Goal: Task Accomplishment & Management: Complete application form

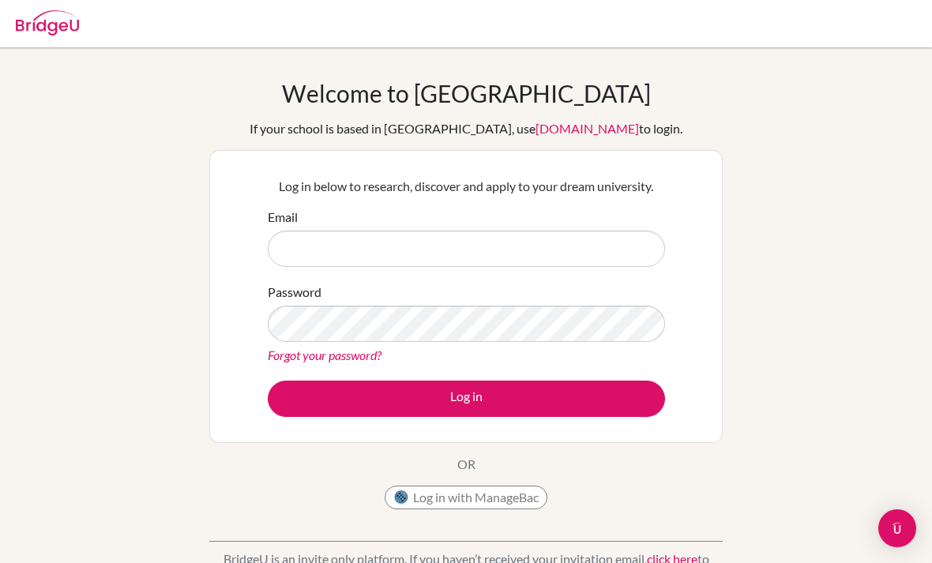
scroll to position [111, 0]
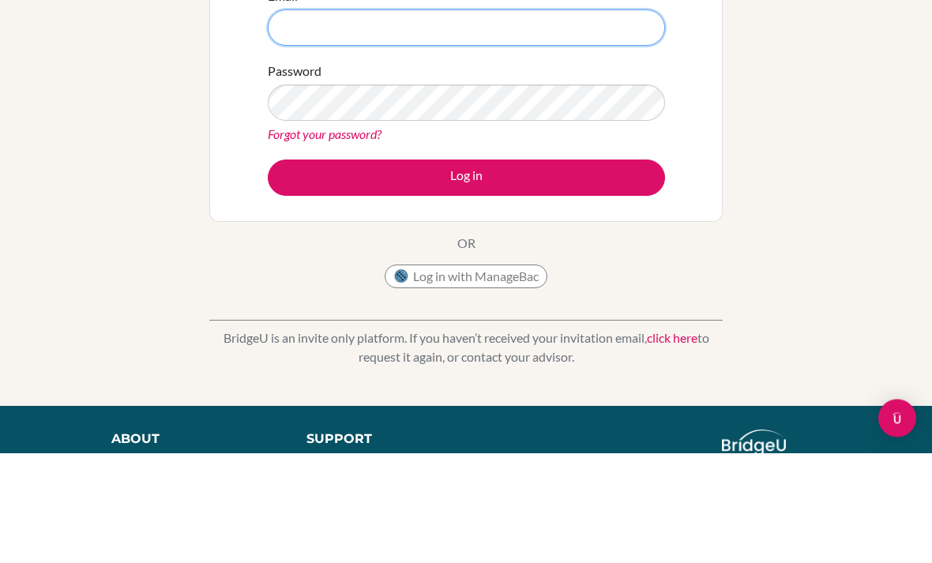
type input "[PERSON_NAME][EMAIL_ADDRESS][DOMAIN_NAME]"
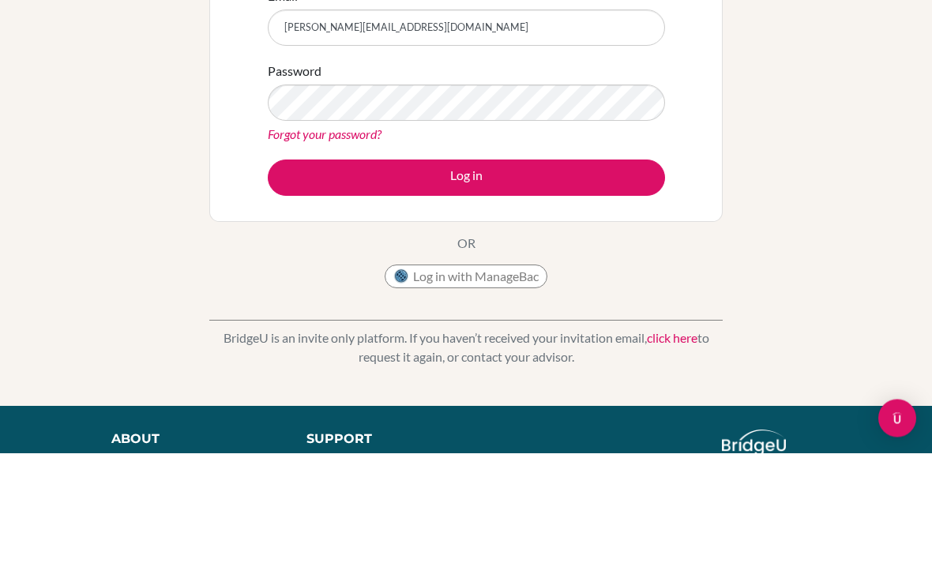
click at [466, 288] on button "Log in" at bounding box center [466, 288] width 397 height 36
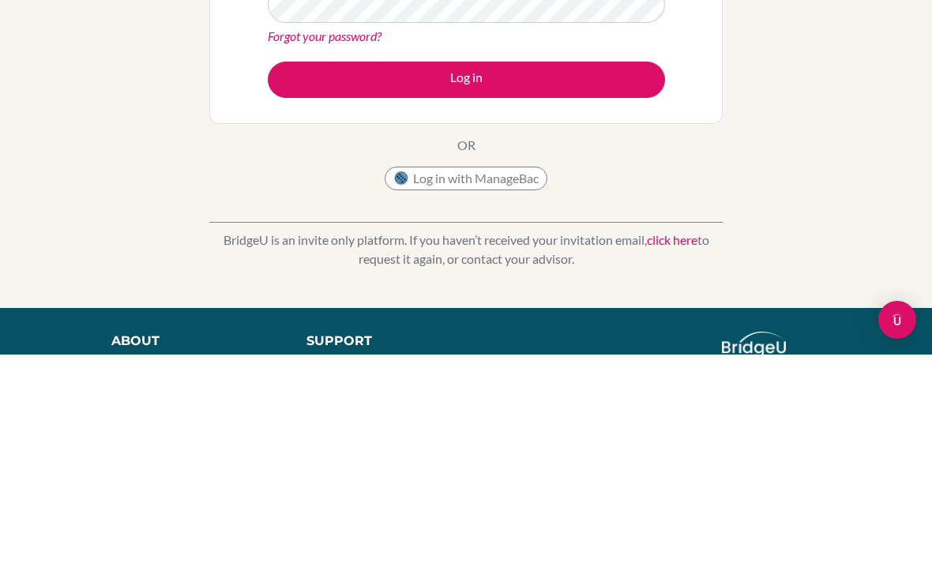
scroll to position [209, 0]
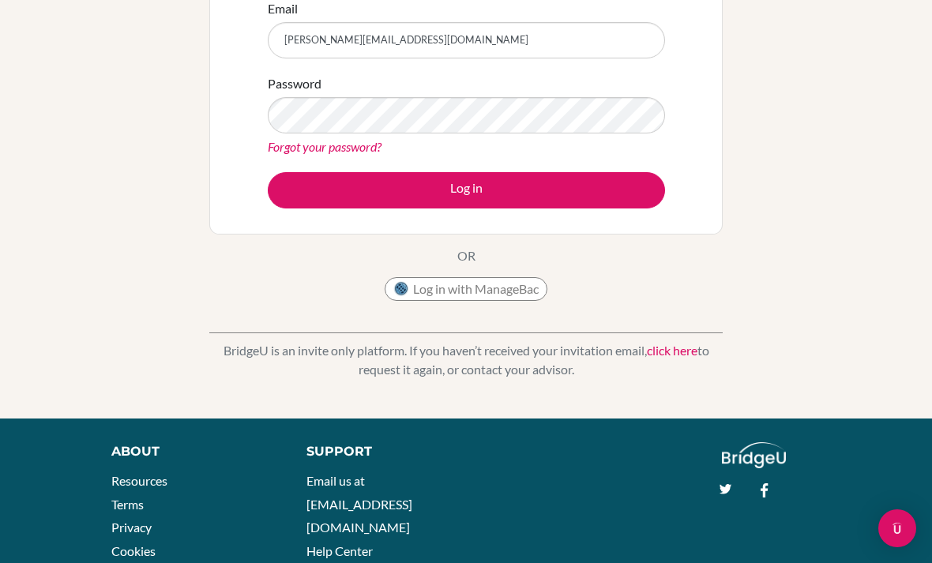
click at [468, 197] on button "Log in" at bounding box center [466, 190] width 397 height 36
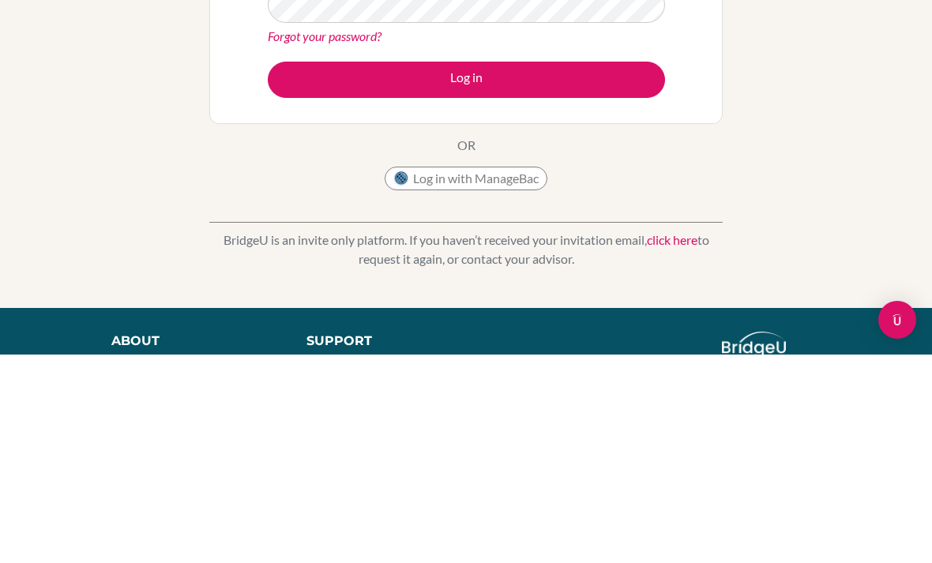
scroll to position [209, 0]
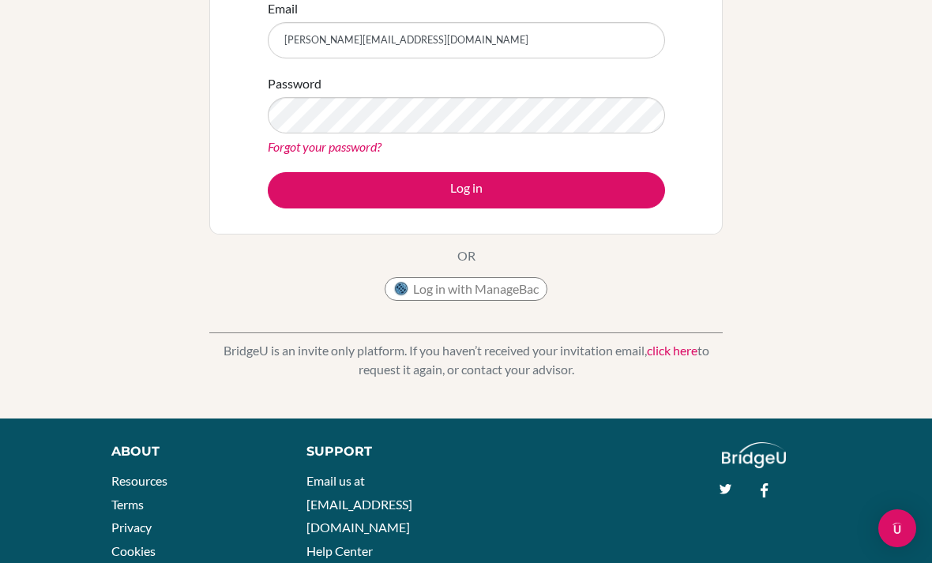
click at [792, 126] on div "Welcome to [GEOGRAPHIC_DATA] If your school is based in [GEOGRAPHIC_DATA], use …" at bounding box center [466, 128] width 932 height 517
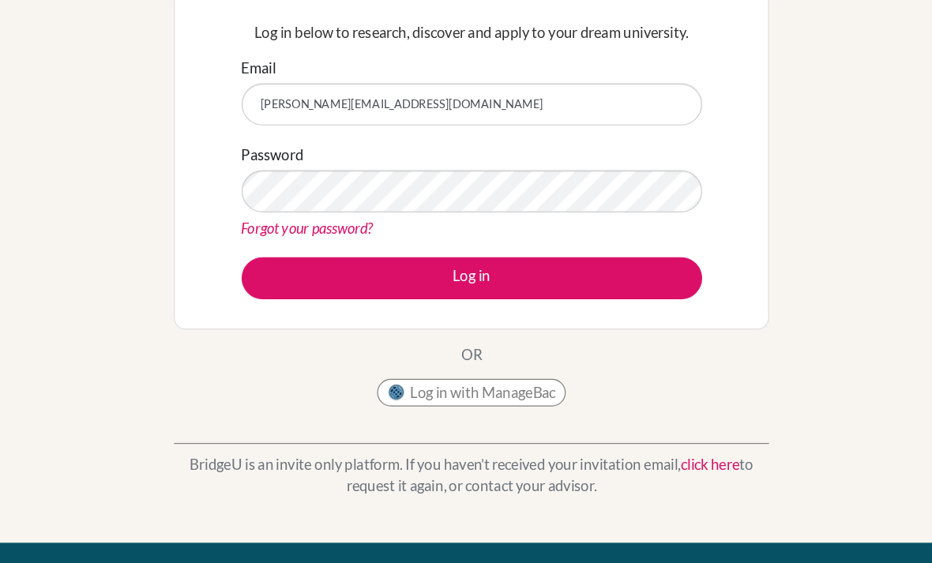
click at [550, 243] on button "Log in" at bounding box center [466, 240] width 397 height 36
click at [539, 250] on button "Log in" at bounding box center [466, 240] width 397 height 36
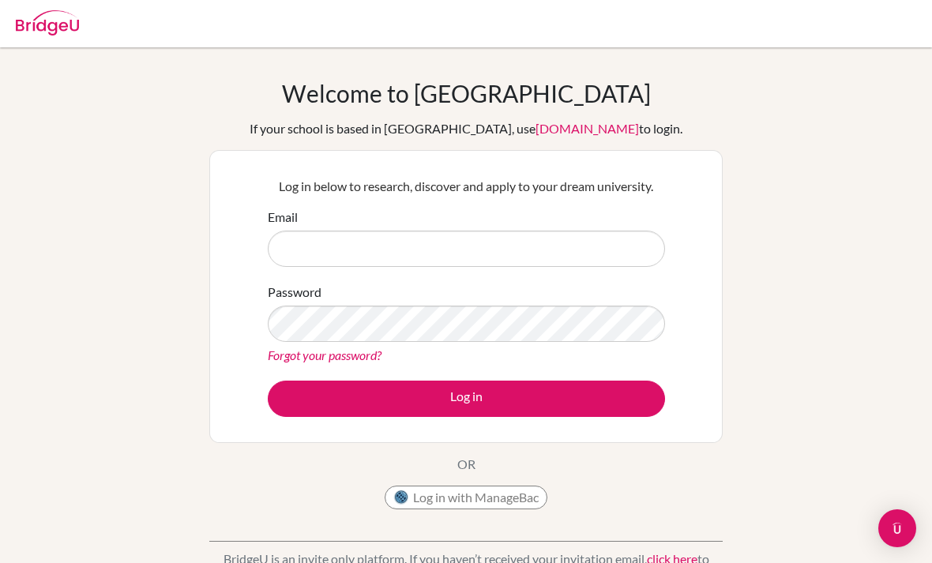
scroll to position [111, 0]
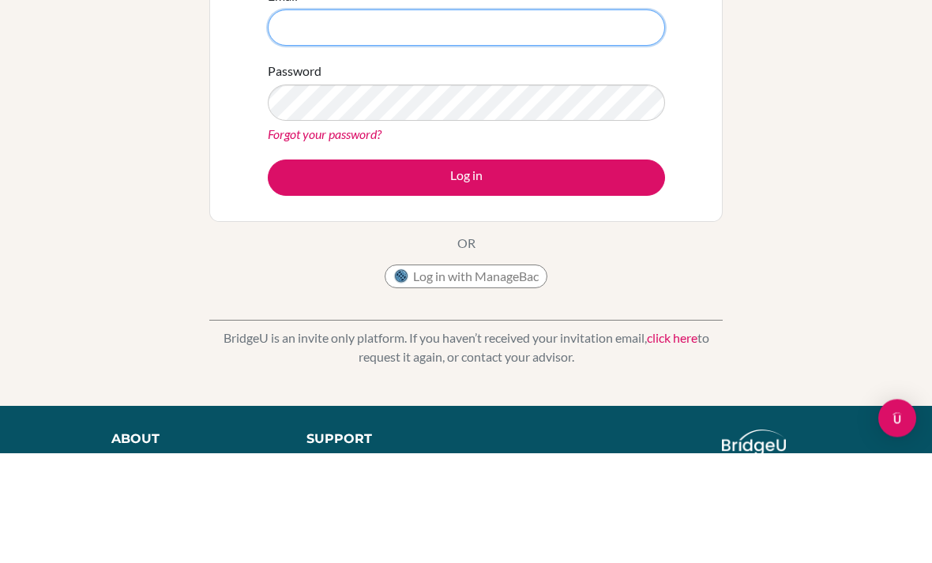
type input "[PERSON_NAME][EMAIL_ADDRESS][DOMAIN_NAME]"
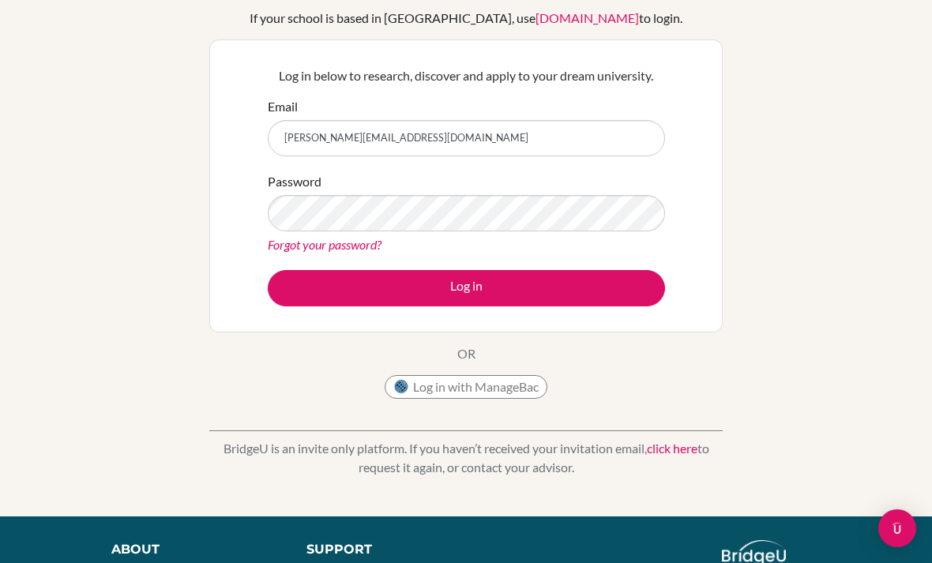
click at [601, 272] on button "Log in" at bounding box center [466, 288] width 397 height 36
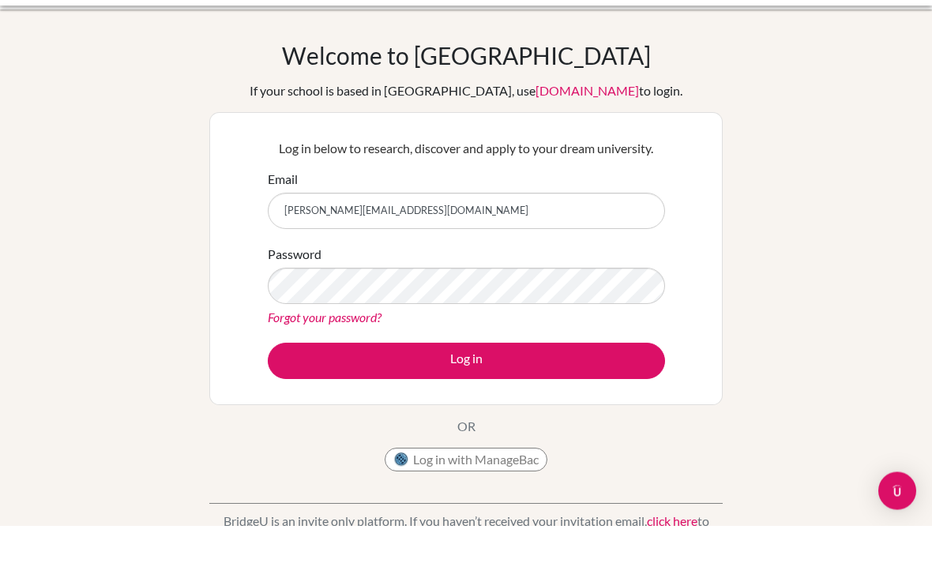
click at [784, 174] on div "Welcome to BridgeU If your school is based in China, use app.bridge-u.com.cn to…" at bounding box center [466, 337] width 932 height 517
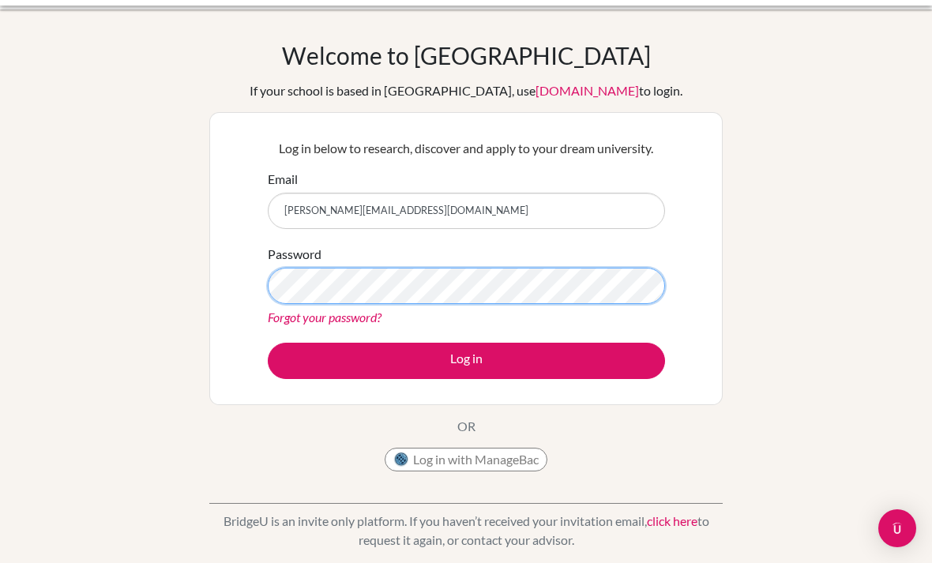
scroll to position [37, 0]
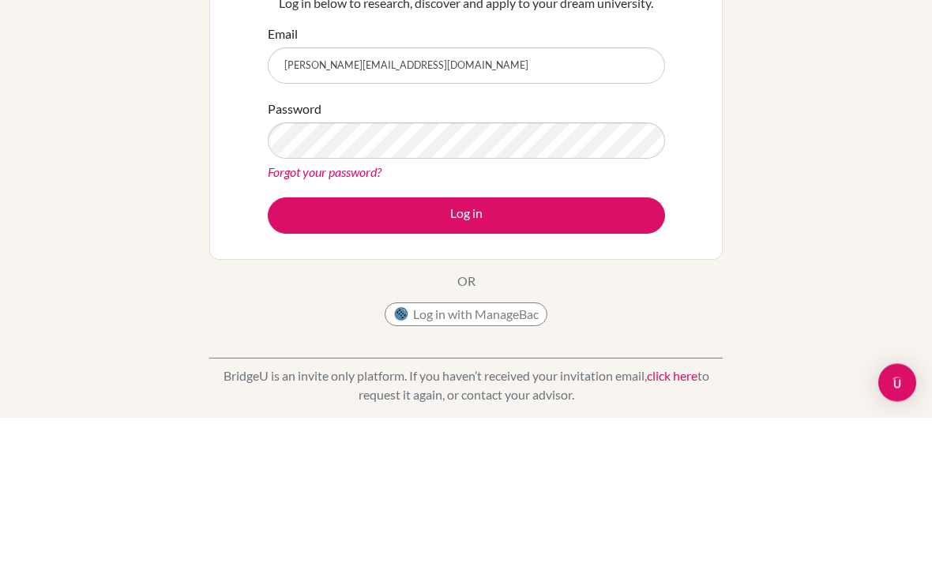
click at [788, 137] on div "Welcome to BridgeU If your school is based in China, use app.bridge-u.com.cn to…" at bounding box center [466, 300] width 932 height 517
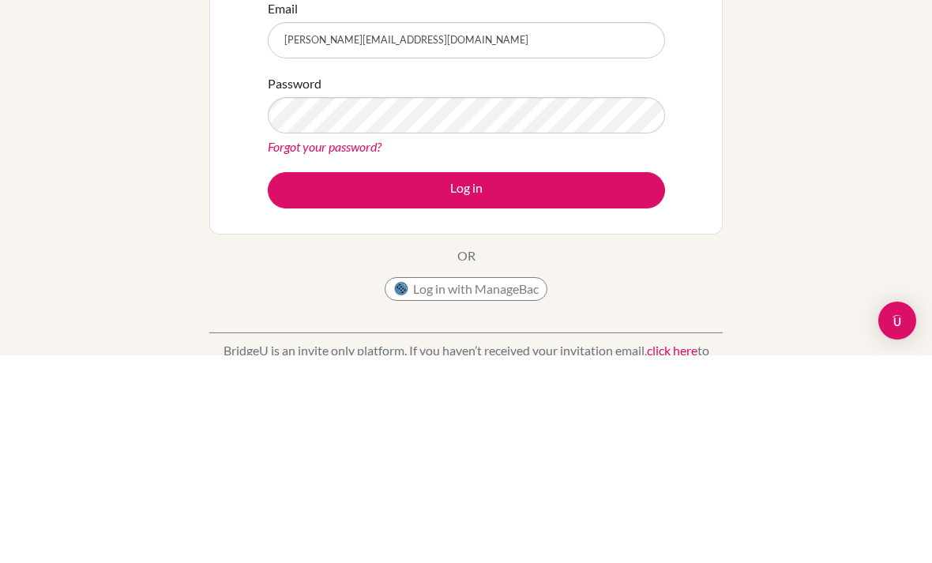
scroll to position [209, 0]
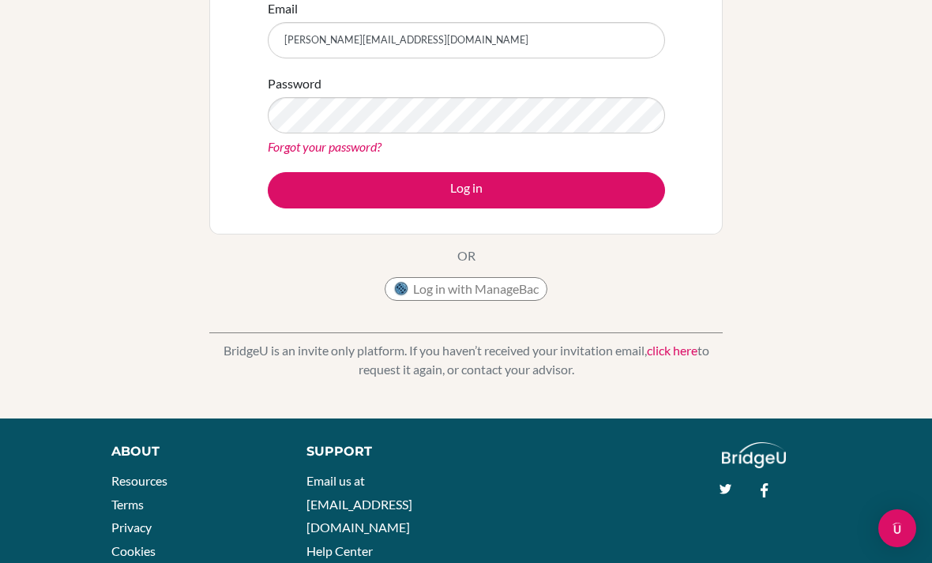
click at [489, 194] on button "Log in" at bounding box center [466, 190] width 397 height 36
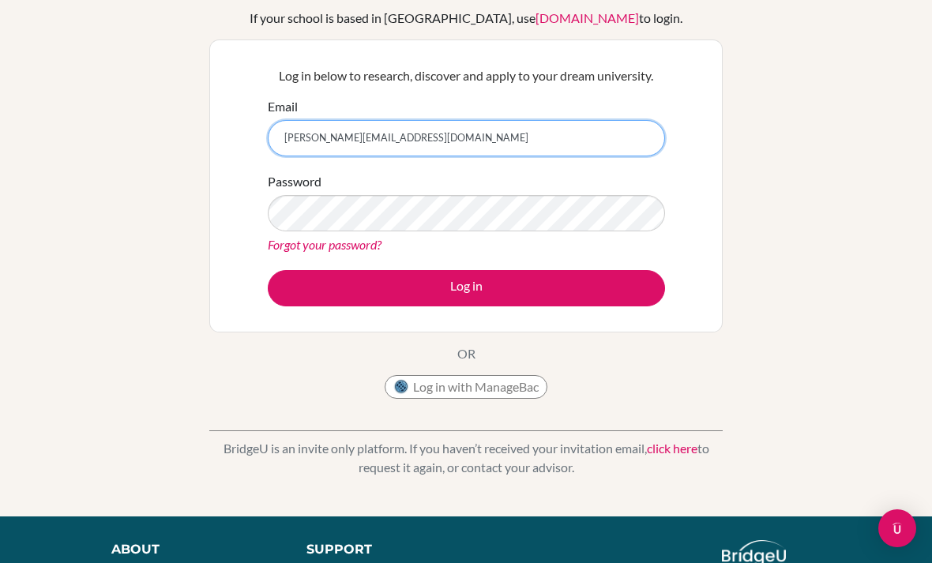
scroll to position [110, 0]
